Goal: Transaction & Acquisition: Purchase product/service

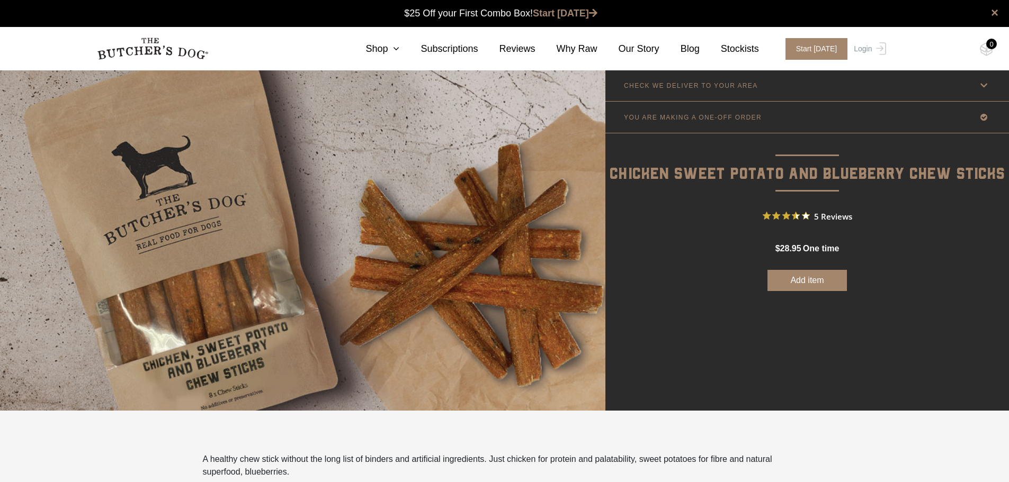
click at [792, 275] on button "Add item" at bounding box center [806, 280] width 79 height 21
click at [806, 279] on button "Add more" at bounding box center [806, 280] width 79 height 21
click at [982, 85] on icon at bounding box center [983, 85] width 13 height 13
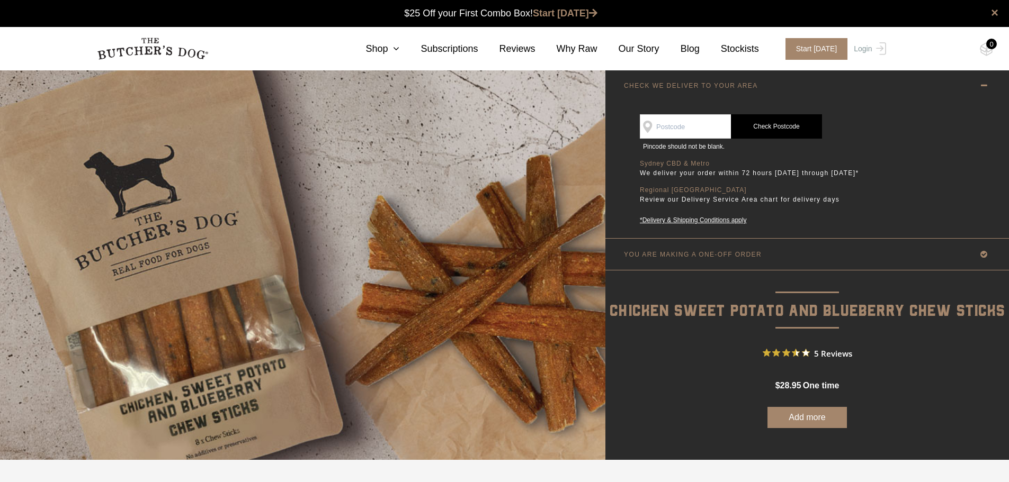
click at [697, 127] on input "SEE IF WE DELIVER TO YOUR DOOR" at bounding box center [685, 126] width 91 height 24
click at [912, 149] on div "Good news! We deliver to your area Change postcode Step 1 Step 1 SEE IF WE DELI…" at bounding box center [806, 169] width 361 height 137
click at [710, 128] on input "SEE IF WE DELIVER TO YOUR DOOR" at bounding box center [685, 126] width 91 height 24
type input "4011"
click at [777, 128] on link "Check Postcode" at bounding box center [776, 126] width 91 height 24
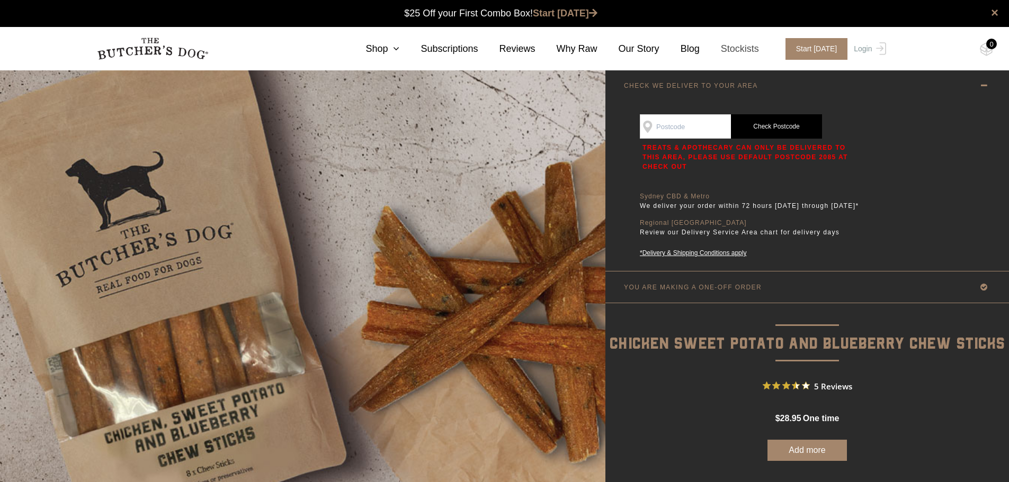
click at [740, 50] on link "Stockists" at bounding box center [728, 49] width 59 height 14
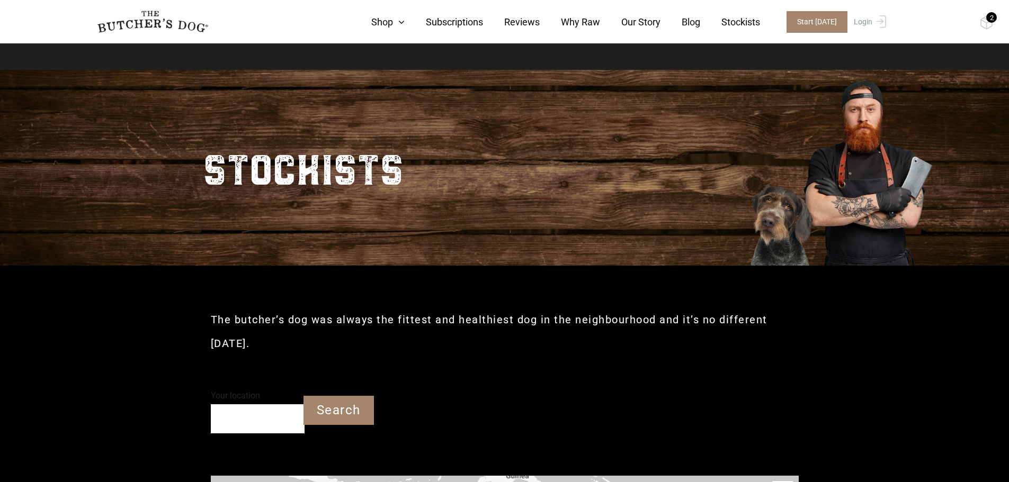
scroll to position [106, 0]
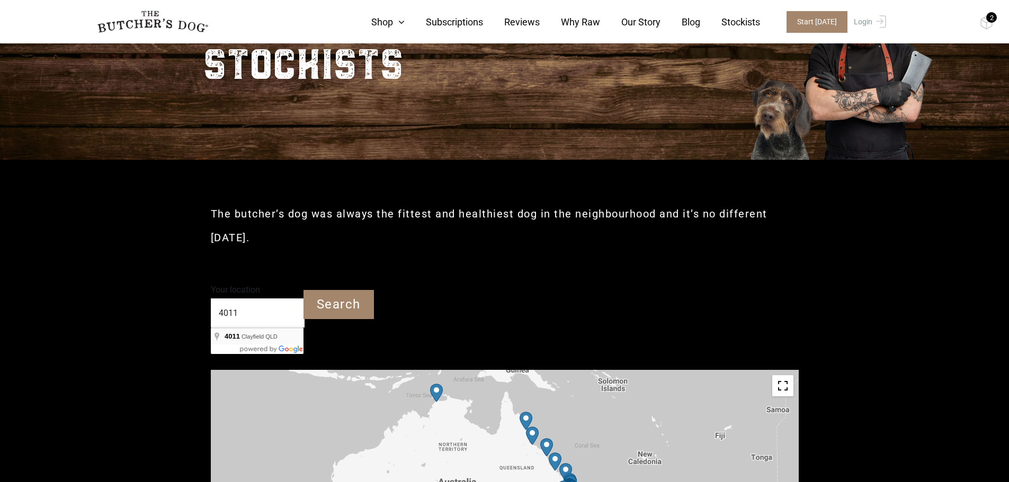
type input "Clayfield QLD 4011"
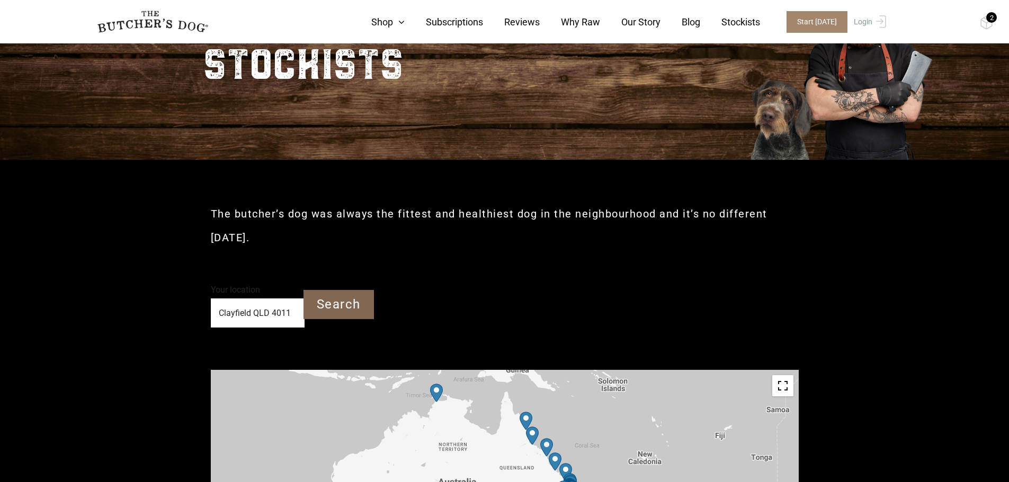
click at [346, 301] on input "Search" at bounding box center [338, 304] width 70 height 29
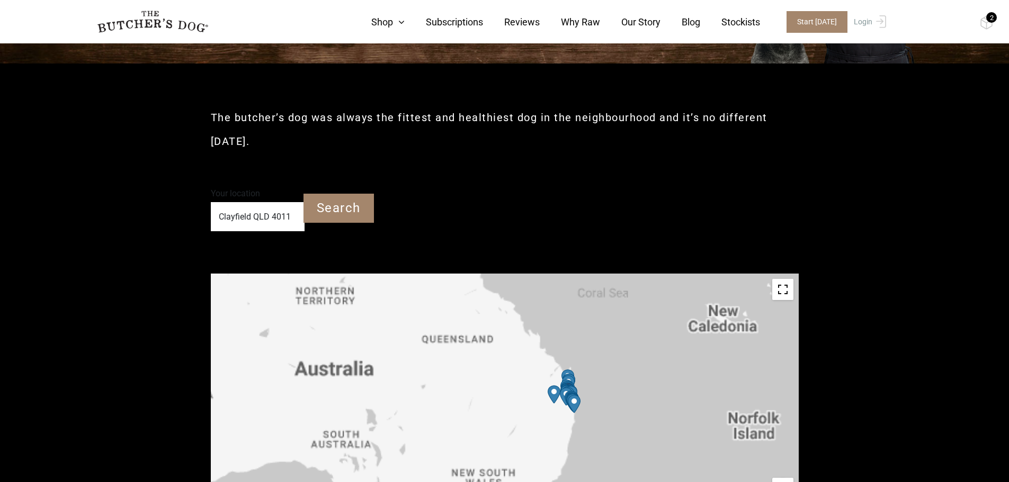
scroll to position [212, 0]
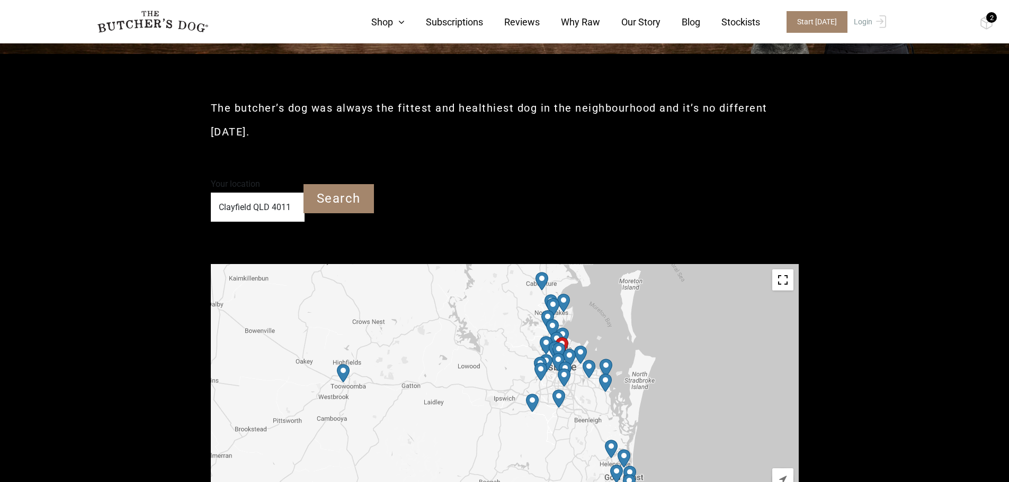
drag, startPoint x: 449, startPoint y: 369, endPoint x: 530, endPoint y: 368, distance: 80.5
click at [530, 368] on div at bounding box center [505, 383] width 588 height 238
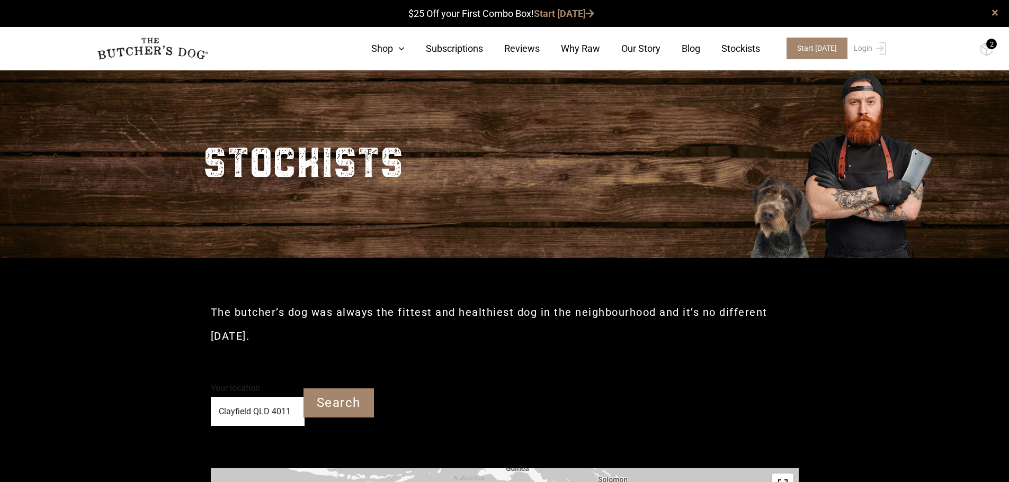
scroll to position [0, 0]
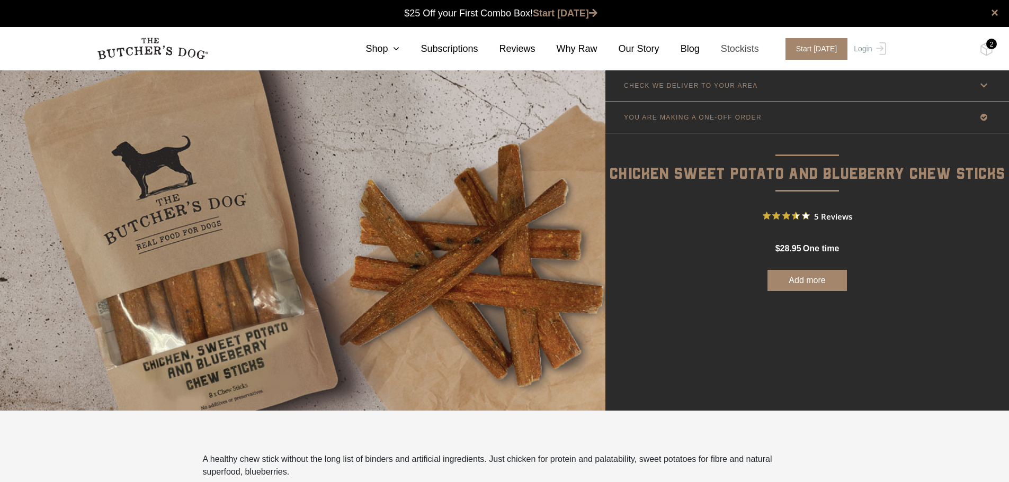
click at [741, 52] on link "Stockists" at bounding box center [728, 49] width 59 height 14
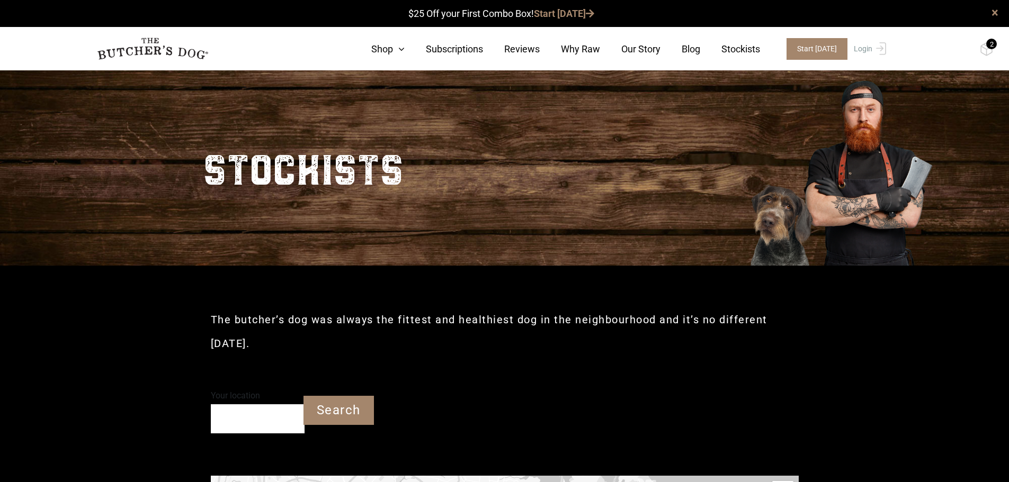
click at [267, 420] on input "Your location" at bounding box center [258, 418] width 94 height 29
type input "Clayfield QLD 4011"
click at [336, 415] on input "Search" at bounding box center [338, 410] width 70 height 29
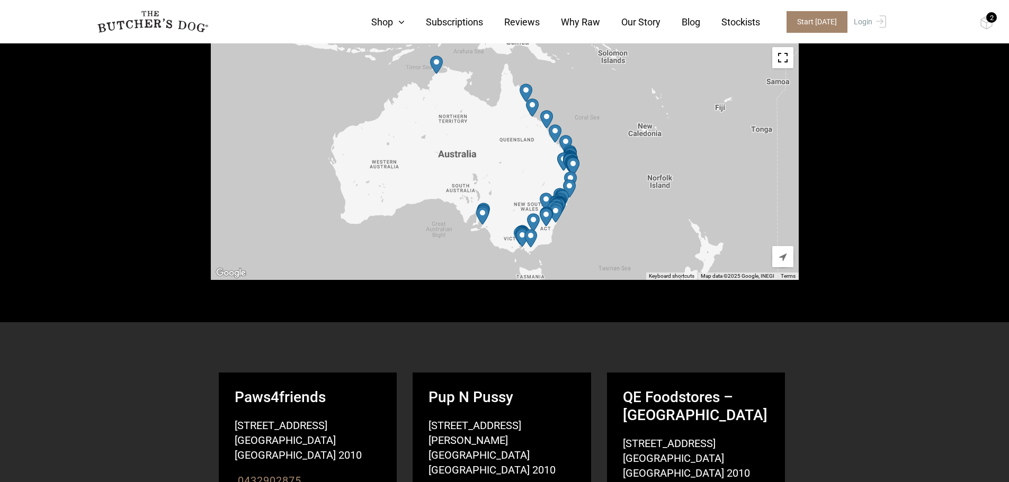
scroll to position [424, 0]
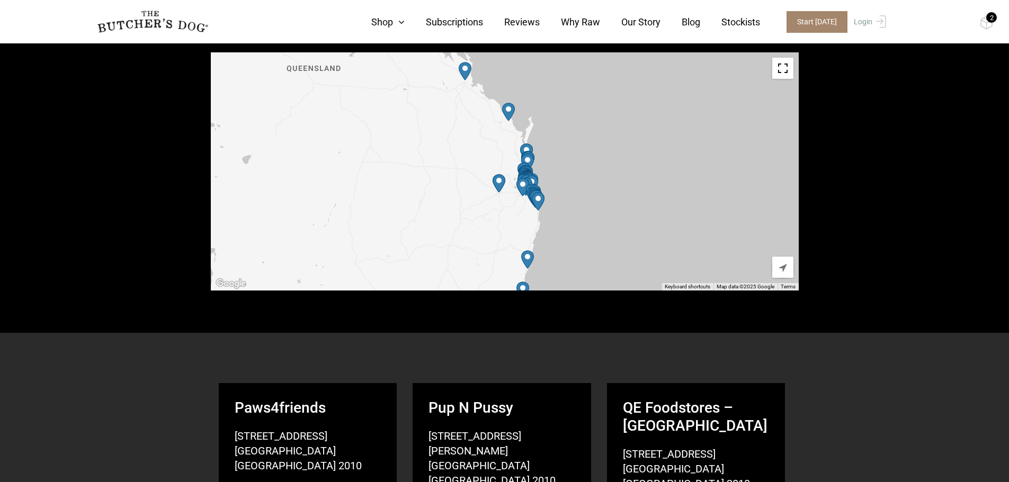
drag, startPoint x: 558, startPoint y: 196, endPoint x: 395, endPoint y: 241, distance: 169.3
click at [395, 241] on div at bounding box center [505, 171] width 588 height 238
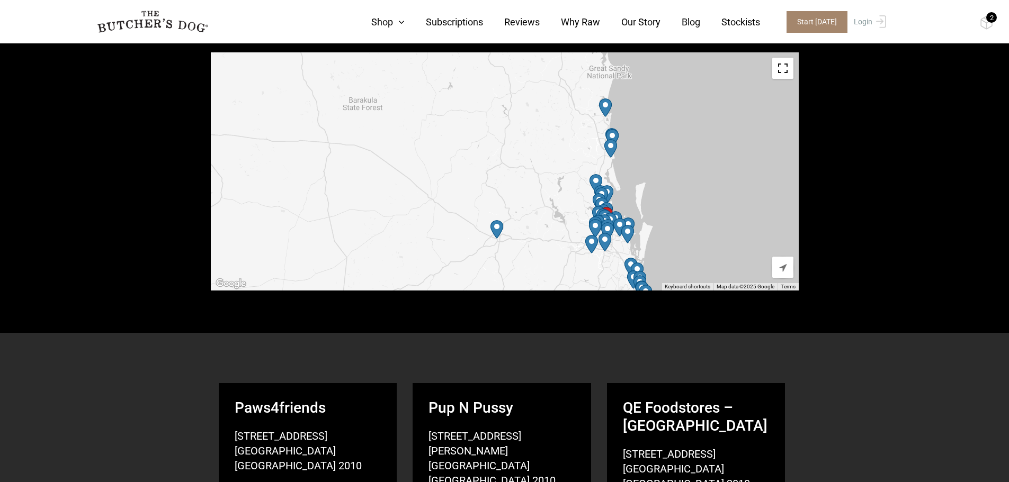
drag, startPoint x: 511, startPoint y: 171, endPoint x: 524, endPoint y: 108, distance: 64.2
click at [524, 108] on div at bounding box center [505, 171] width 588 height 238
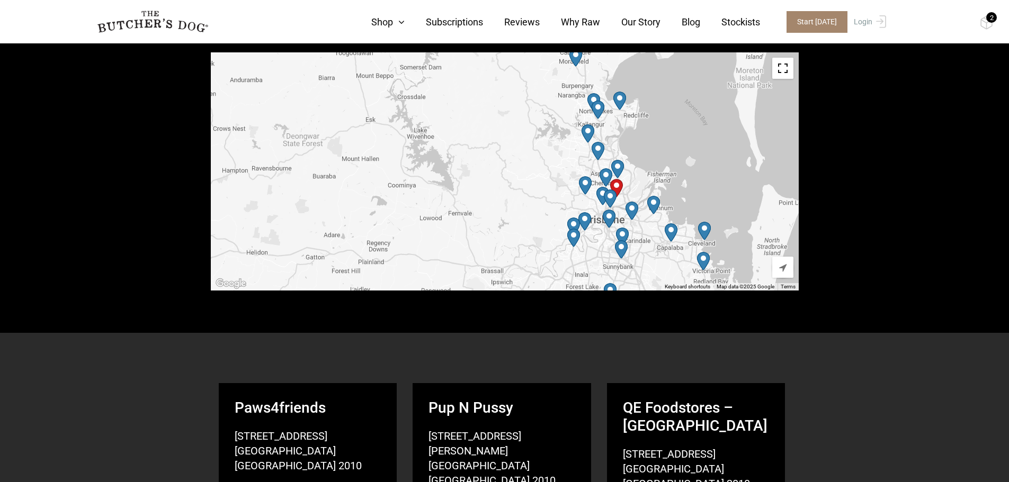
drag, startPoint x: 579, startPoint y: 213, endPoint x: 493, endPoint y: 148, distance: 107.7
click at [493, 148] on div at bounding box center [505, 171] width 588 height 238
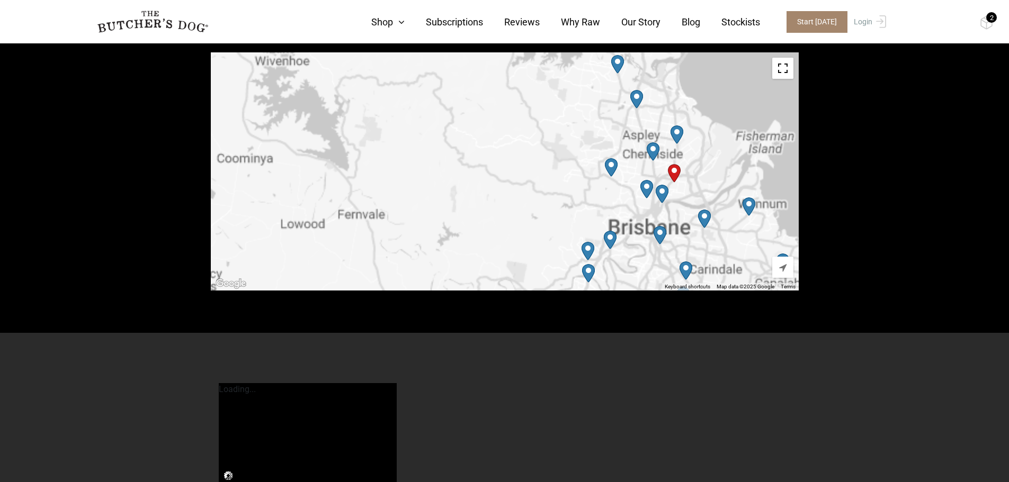
scroll to position [413, 0]
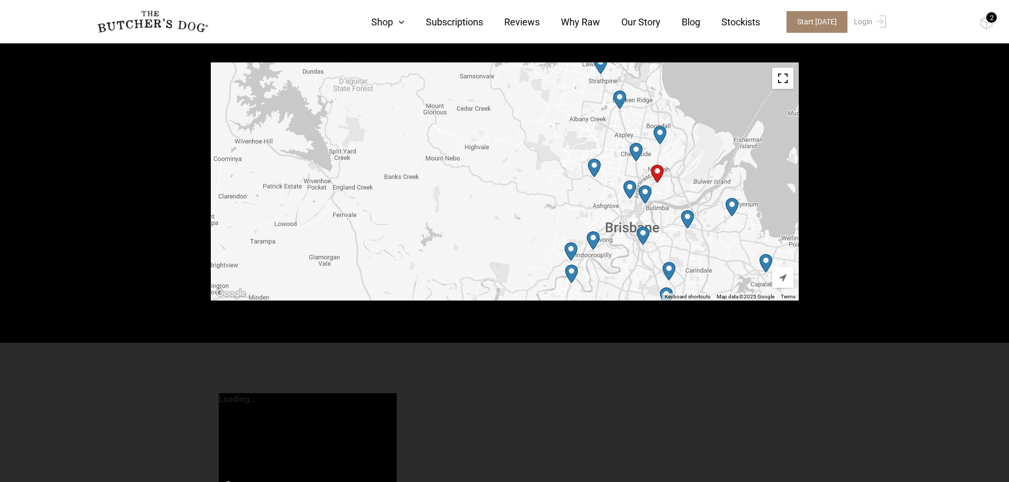
drag, startPoint x: 522, startPoint y: 189, endPoint x: 437, endPoint y: 161, distance: 89.1
click at [437, 163] on div at bounding box center [505, 181] width 588 height 238
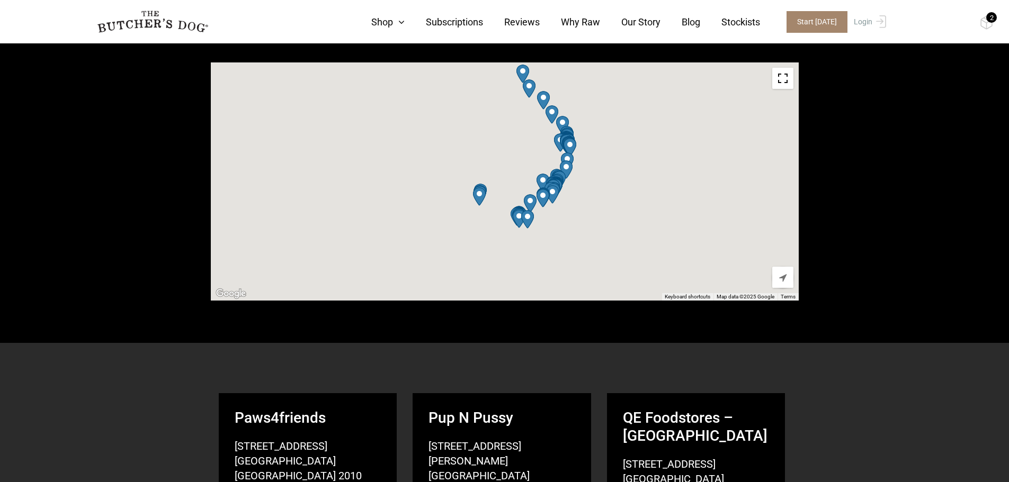
drag, startPoint x: 437, startPoint y: 161, endPoint x: 435, endPoint y: 114, distance: 47.2
click at [435, 114] on div at bounding box center [505, 181] width 588 height 238
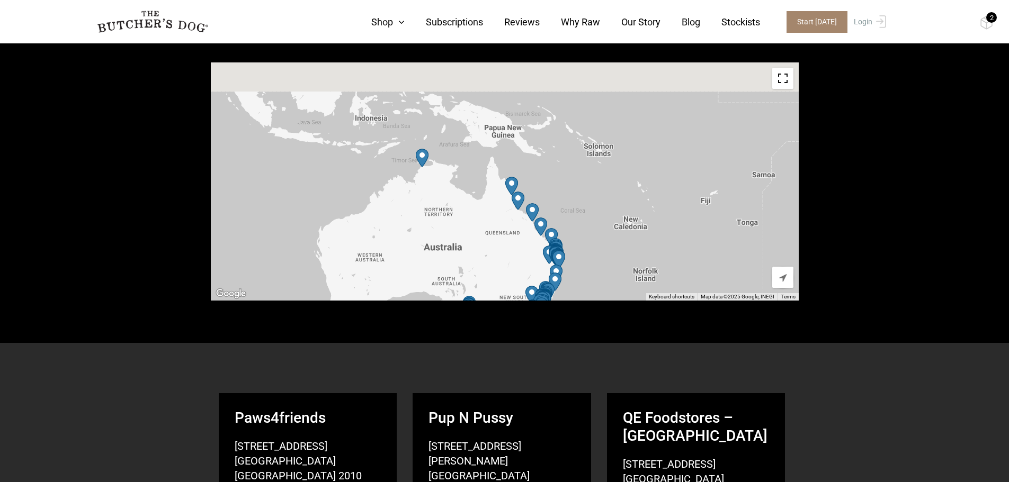
drag, startPoint x: 728, startPoint y: 138, endPoint x: 682, endPoint y: 254, distance: 124.6
click at [712, 266] on div at bounding box center [505, 181] width 588 height 238
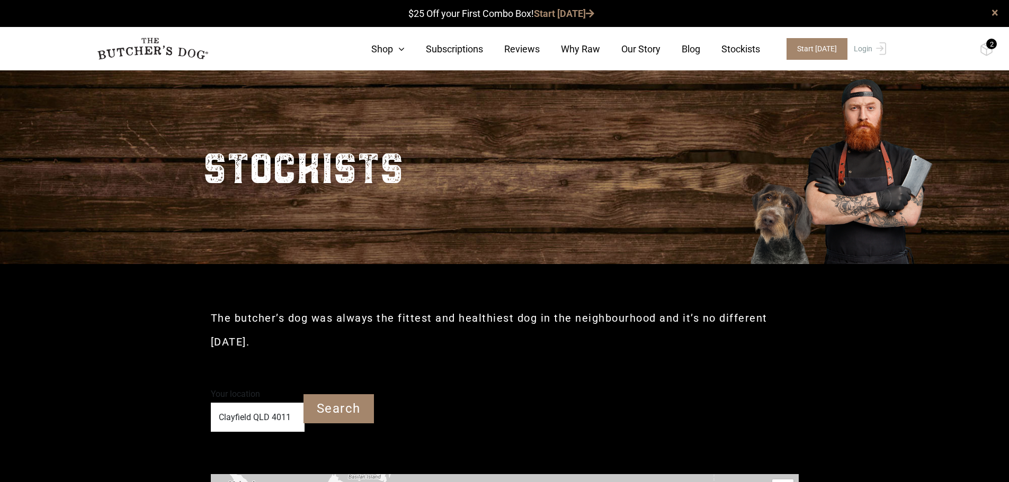
scroll to position [0, 0]
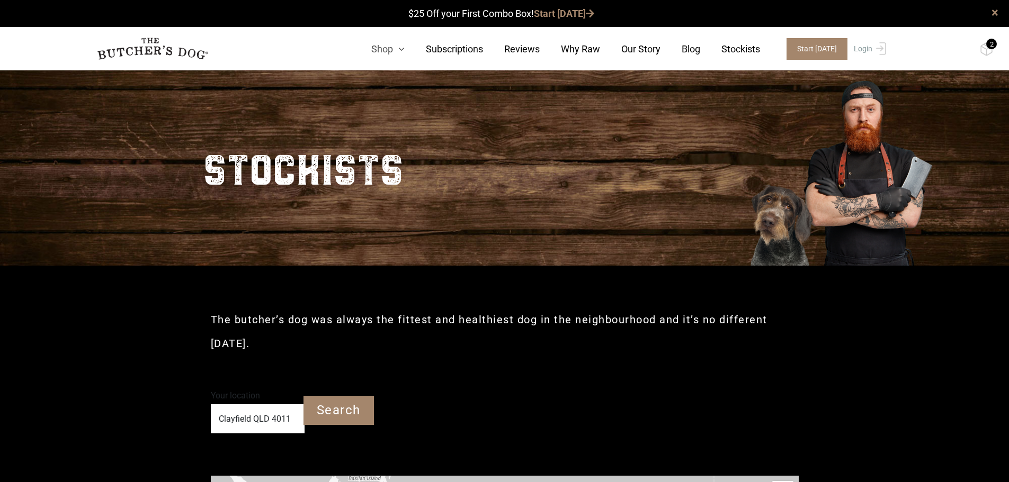
click at [404, 46] on icon at bounding box center [399, 49] width 12 height 10
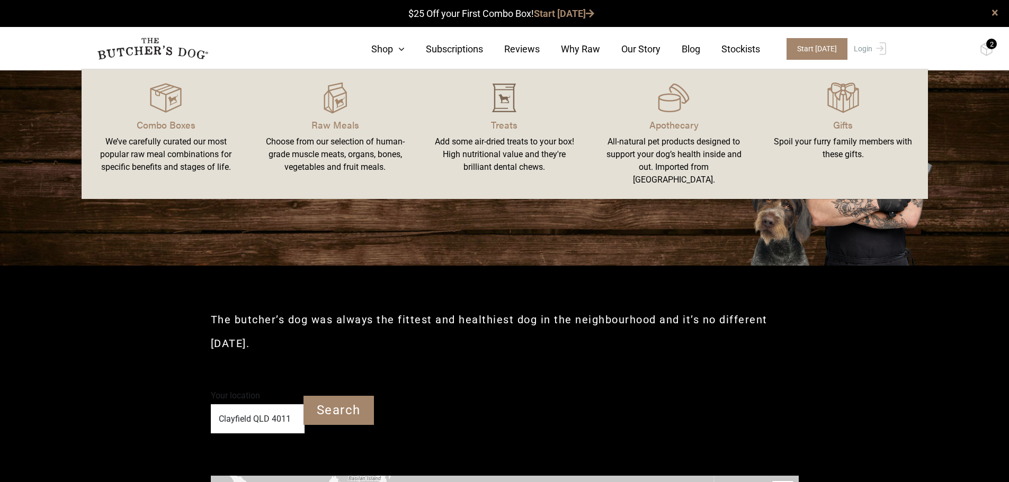
click at [500, 93] on img at bounding box center [504, 98] width 32 height 32
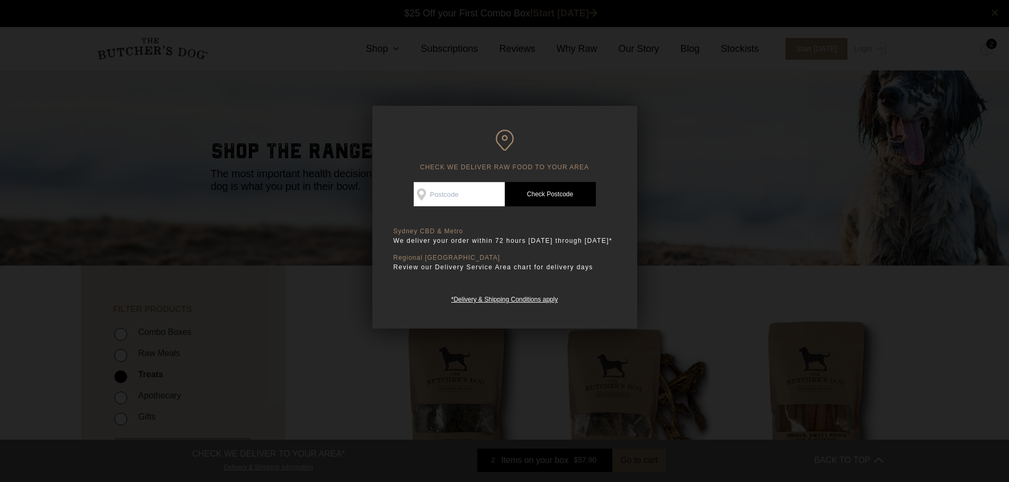
click at [479, 192] on input "Check Availability At" at bounding box center [458, 194] width 91 height 24
type input "4011"
click at [532, 193] on link "Check Postcode" at bounding box center [550, 194] width 91 height 24
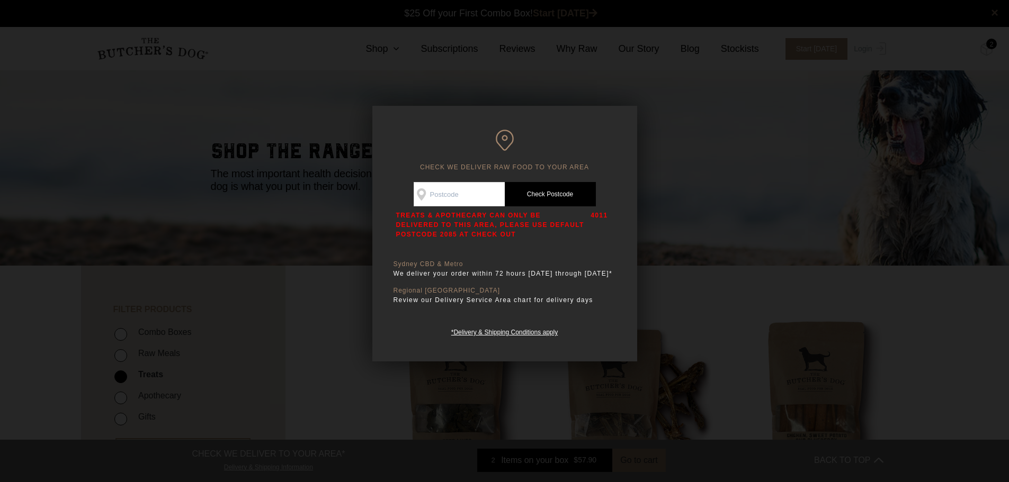
drag, startPoint x: 411, startPoint y: 235, endPoint x: 390, endPoint y: 235, distance: 20.6
click at [390, 235] on div "CHECK WE DELIVER RAW FOOD TO YOUR AREA Good news! We deliver to your area Check…" at bounding box center [504, 234] width 265 height 256
drag, startPoint x: 413, startPoint y: 234, endPoint x: 389, endPoint y: 234, distance: 23.8
click at [389, 234] on div "CHECK WE DELIVER RAW FOOD TO YOUR AREA Good news! We deliver to your area Check…" at bounding box center [504, 234] width 265 height 256
copy p "2085"
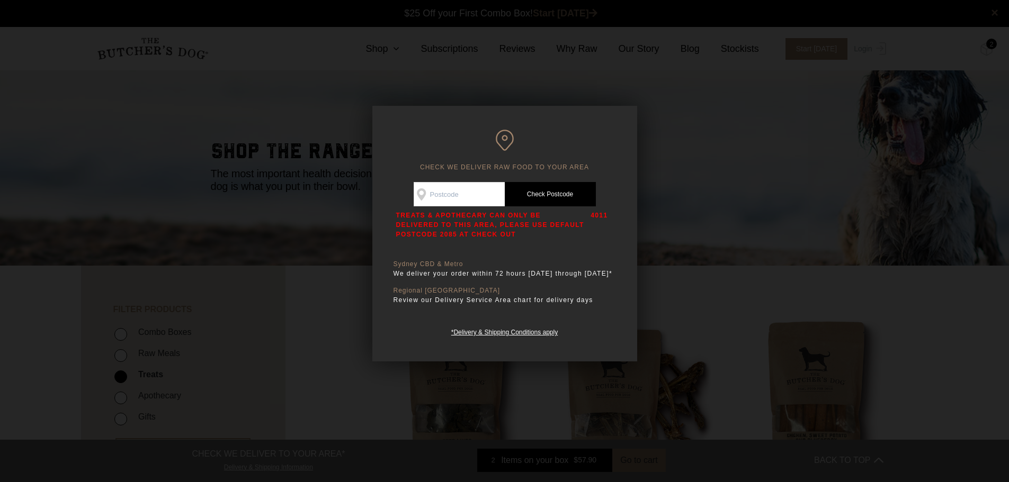
click at [678, 95] on div at bounding box center [504, 241] width 1009 height 482
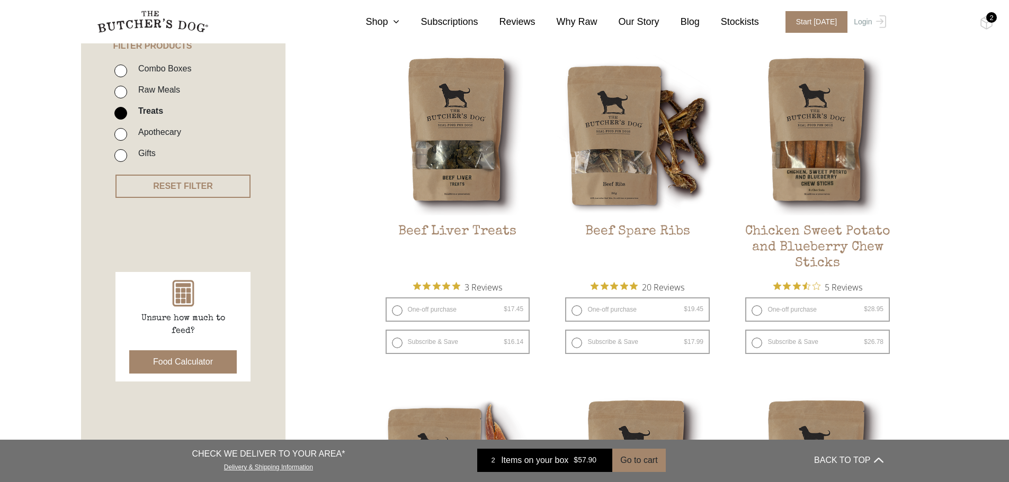
scroll to position [265, 0]
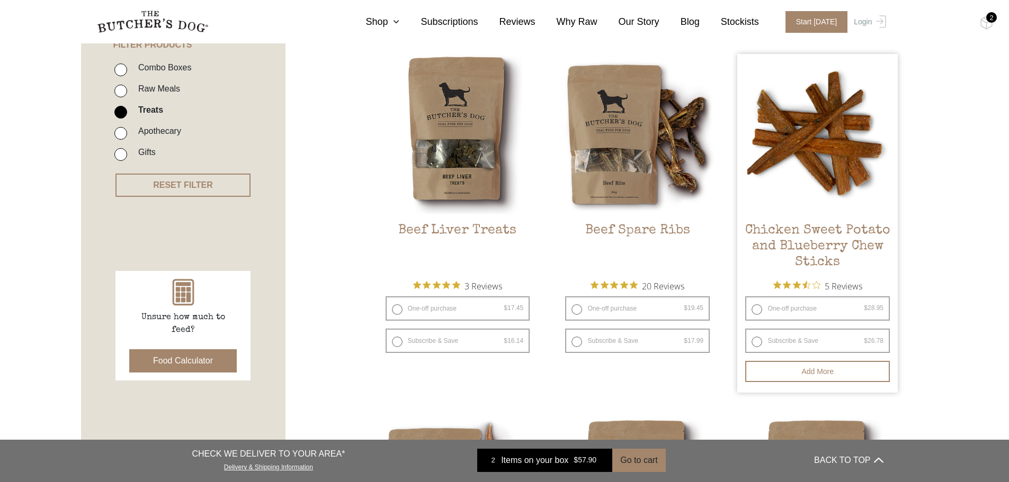
click at [759, 309] on label "One-off purchase $ 28.95 — or subscribe and save 7.5%" at bounding box center [817, 308] width 145 height 24
radio input "true"
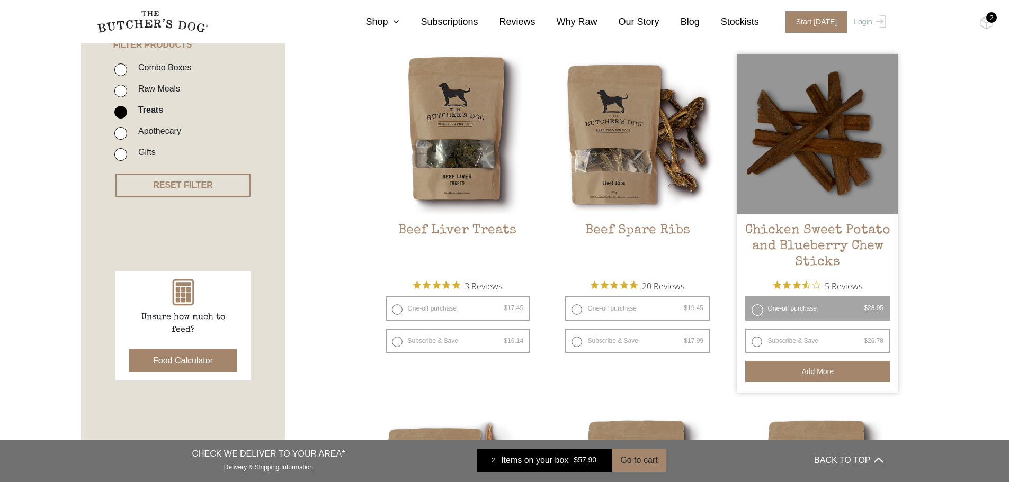
click at [848, 368] on button "Add more" at bounding box center [817, 371] width 145 height 21
click at [802, 372] on button "Add more" at bounding box center [817, 371] width 145 height 21
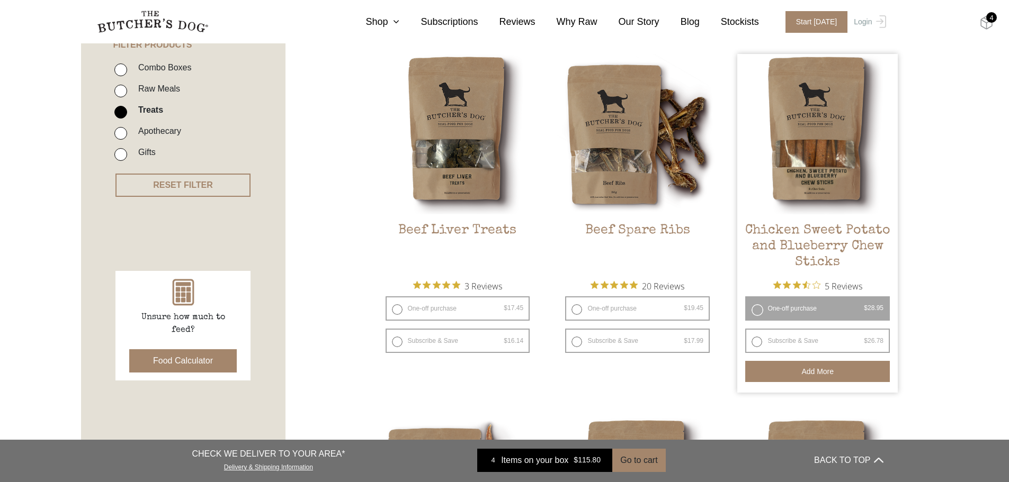
click at [989, 23] on img at bounding box center [985, 23] width 13 height 14
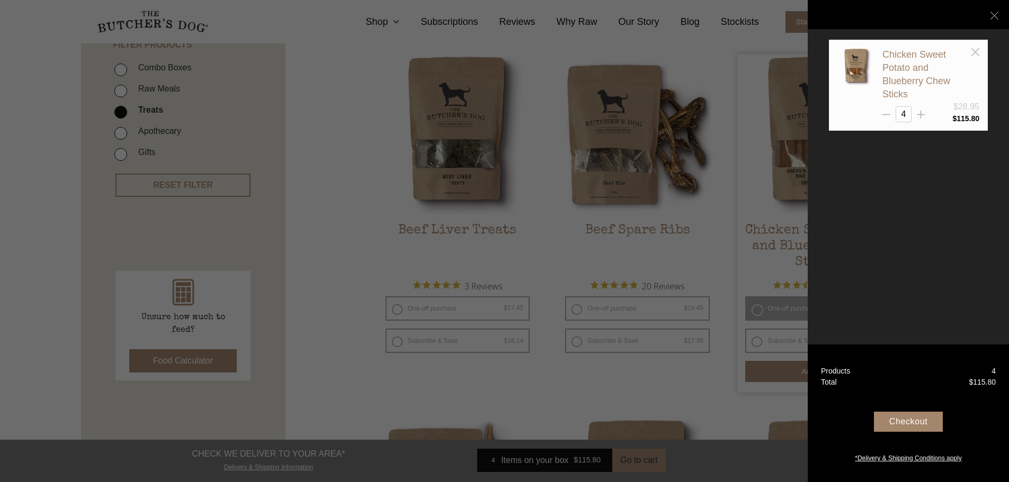
click at [909, 422] on div "Checkout" at bounding box center [908, 422] width 69 height 20
